Goal: Transaction & Acquisition: Purchase product/service

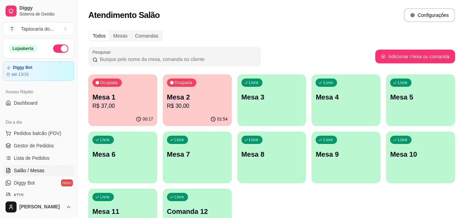
click at [136, 106] on p "R$ 37,00" at bounding box center [122, 106] width 61 height 8
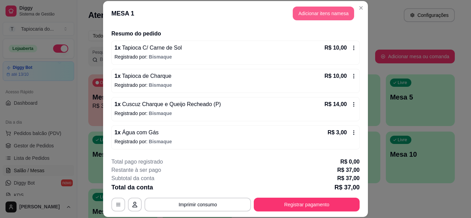
click at [337, 18] on button "Adicionar itens na mesa" at bounding box center [323, 14] width 61 height 14
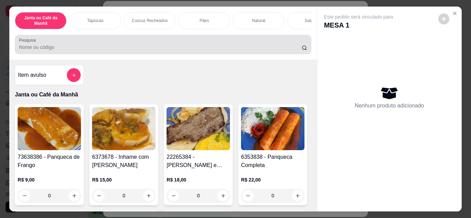
click at [75, 51] on input "Pesquisa" at bounding box center [160, 47] width 283 height 7
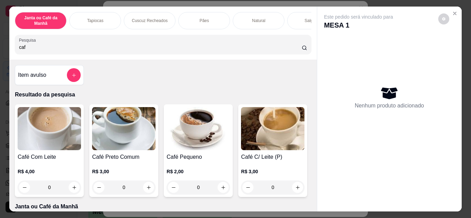
scroll to position [69, 0]
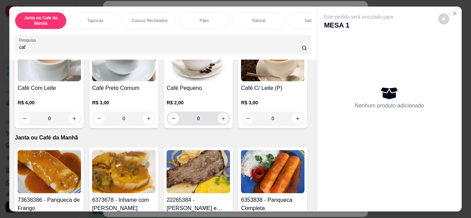
type input "caf"
click at [219, 118] on button "increase-product-quantity" at bounding box center [223, 118] width 11 height 11
type input "2"
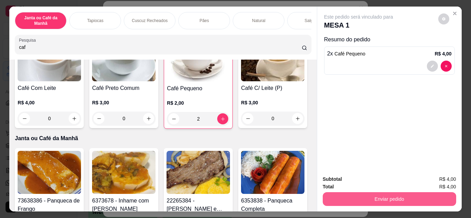
click at [389, 197] on button "Enviar pedido" at bounding box center [390, 200] width 134 height 14
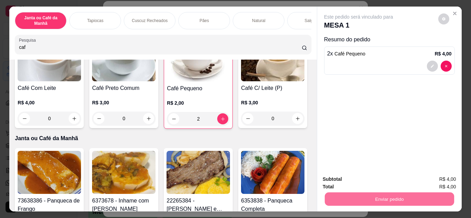
click at [441, 181] on button "Enviar pedido" at bounding box center [438, 180] width 39 height 13
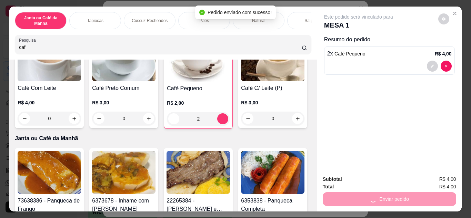
click at [456, 11] on button "Close" at bounding box center [455, 13] width 11 height 11
click at [452, 13] on icon "Close" at bounding box center [455, 14] width 6 height 6
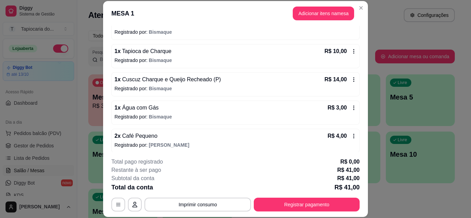
scroll to position [79, 0]
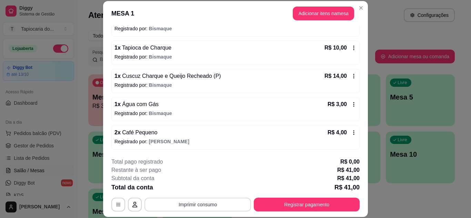
click at [204, 203] on button "Imprimir consumo" at bounding box center [198, 205] width 107 height 14
click at [200, 188] on button "Impressora" at bounding box center [197, 189] width 48 height 11
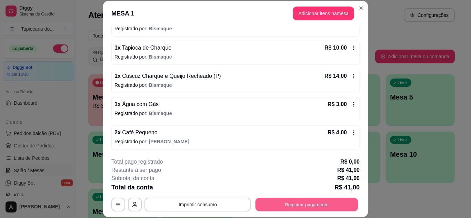
click at [301, 204] on button "Registrar pagamento" at bounding box center [307, 204] width 103 height 13
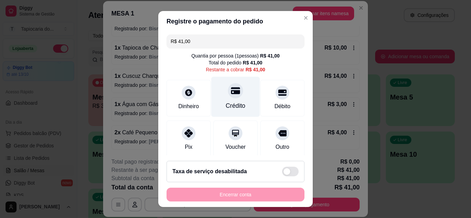
click at [229, 104] on div "Crédito" at bounding box center [236, 105] width 20 height 9
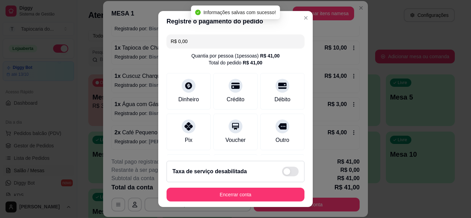
type input "R$ 0,00"
